Goal: Transaction & Acquisition: Purchase product/service

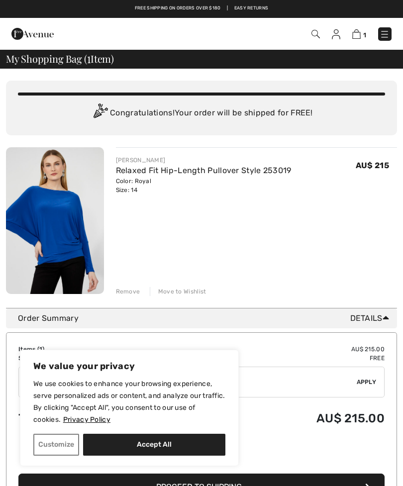
click at [140, 174] on link "Relaxed Fit Hip-Length Pullover Style 253019" at bounding box center [203, 170] width 175 height 9
click at [127, 173] on link "Relaxed Fit Hip-Length Pullover Style 253019" at bounding box center [203, 170] width 175 height 9
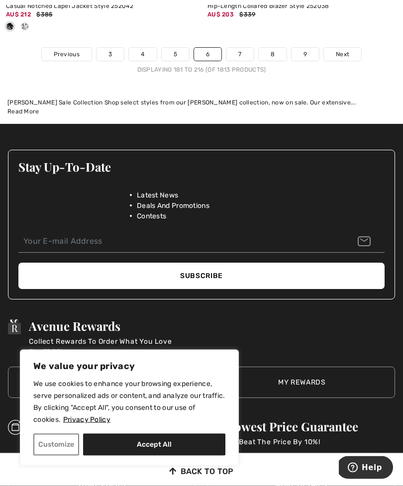
scroll to position [6101, 0]
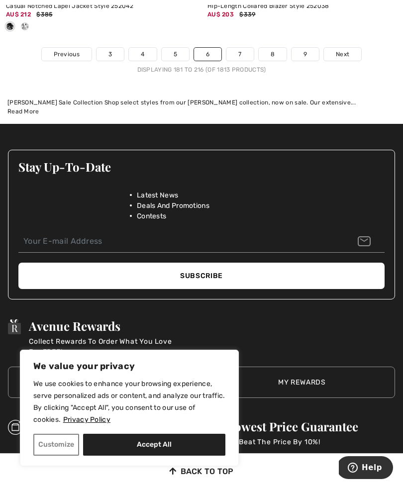
click at [347, 59] on span "Next" at bounding box center [342, 54] width 13 height 9
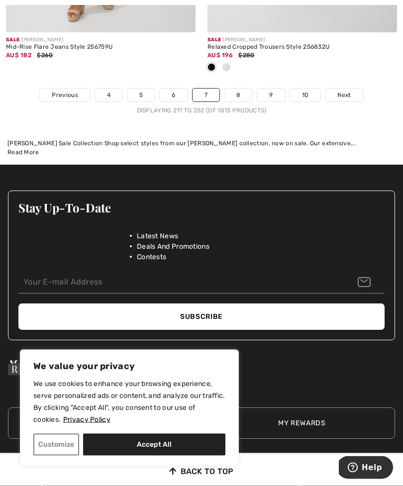
scroll to position [6240, 0]
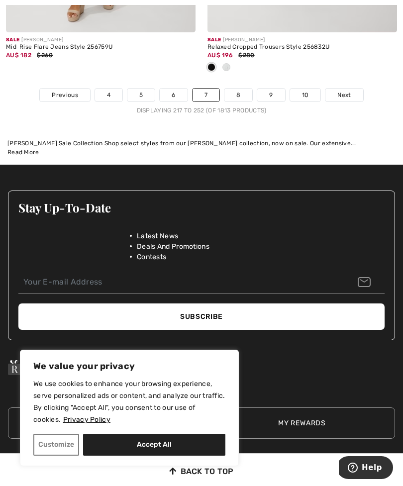
click at [348, 99] on span "Next" at bounding box center [343, 94] width 13 height 9
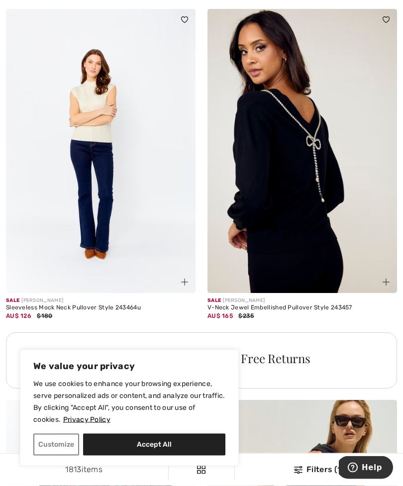
scroll to position [3810, 0]
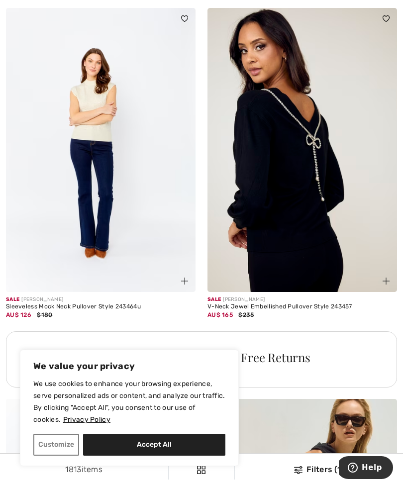
click at [296, 195] on img at bounding box center [301, 150] width 189 height 284
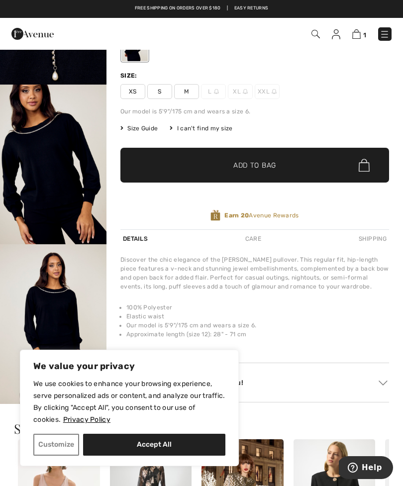
scroll to position [118, 0]
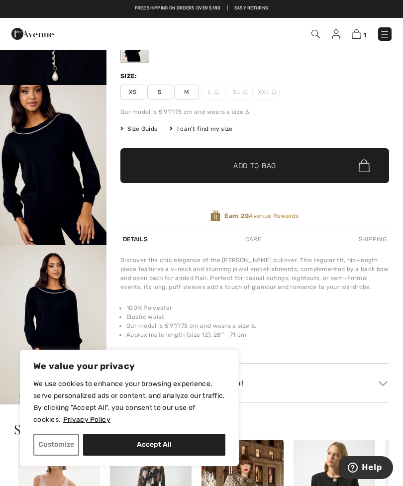
click at [30, 185] on img "4 / 5" at bounding box center [53, 165] width 106 height 160
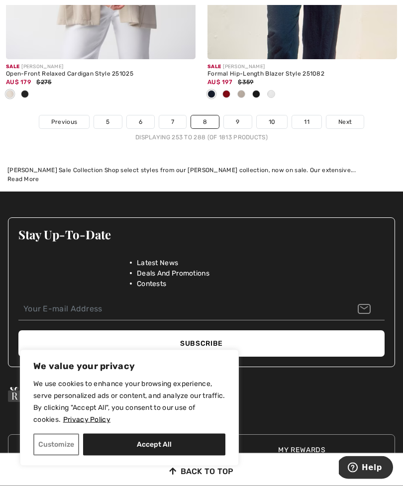
scroll to position [6132, 0]
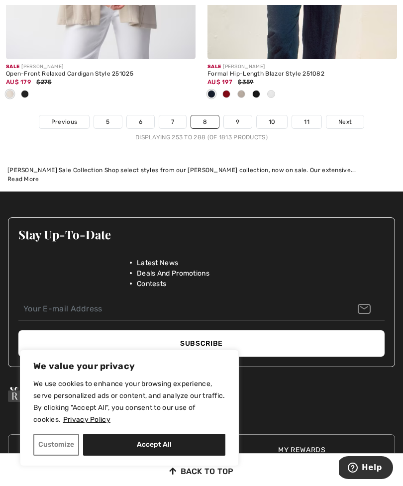
click at [350, 126] on span "Next" at bounding box center [344, 121] width 13 height 9
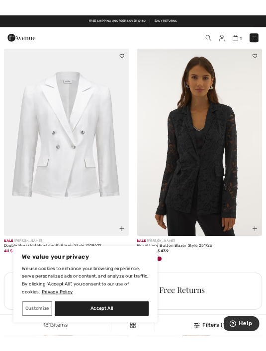
scroll to position [1333, 0]
